Goal: Task Accomplishment & Management: Manage account settings

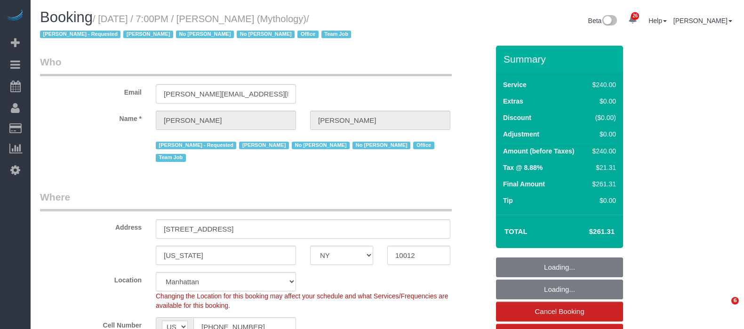
select select "NY"
select select "string:stripe-card_1F0CXe4VGloSiKo7V7BiKmvB"
select select "2"
select select "120"
select select "number:89"
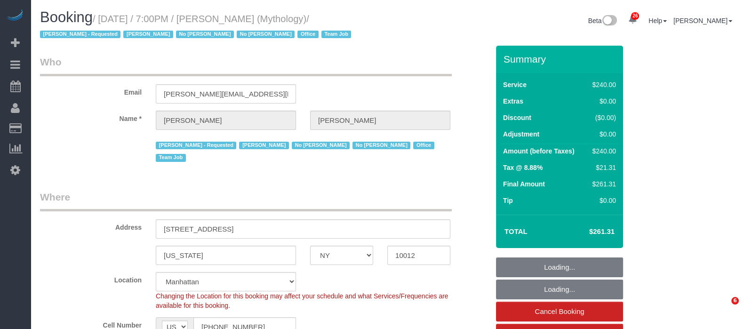
select select "number:90"
select select "number:15"
select select "number:7"
select select "object:1754"
select select "spot1"
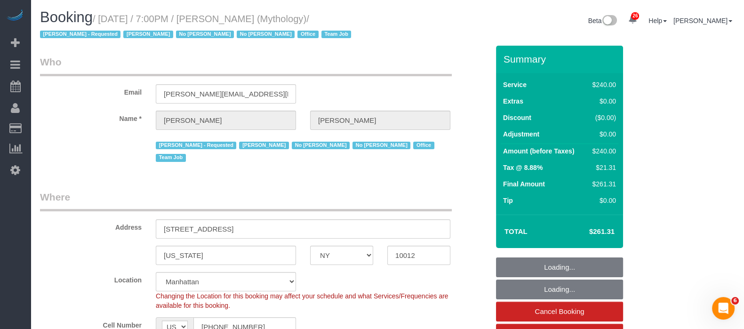
click at [297, 13] on h1 "Booking / [DATE] / 7:00PM / [PERSON_NAME] (Mythology) / [PERSON_NAME] - Request…" at bounding box center [210, 25] width 340 height 32
